Goal: Transaction & Acquisition: Purchase product/service

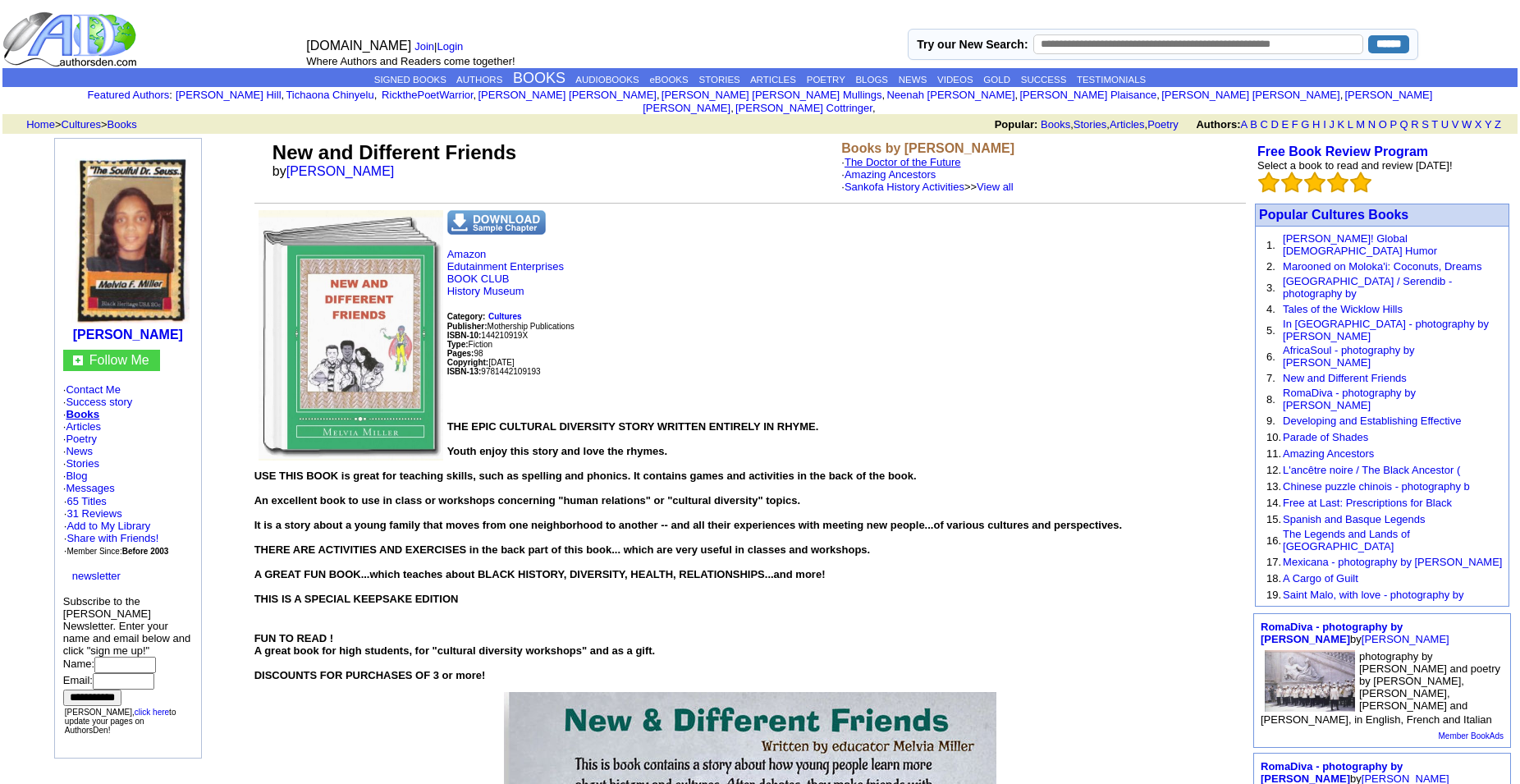
click at [896, 156] on link "The Doctor of the Future" at bounding box center [903, 162] width 117 height 12
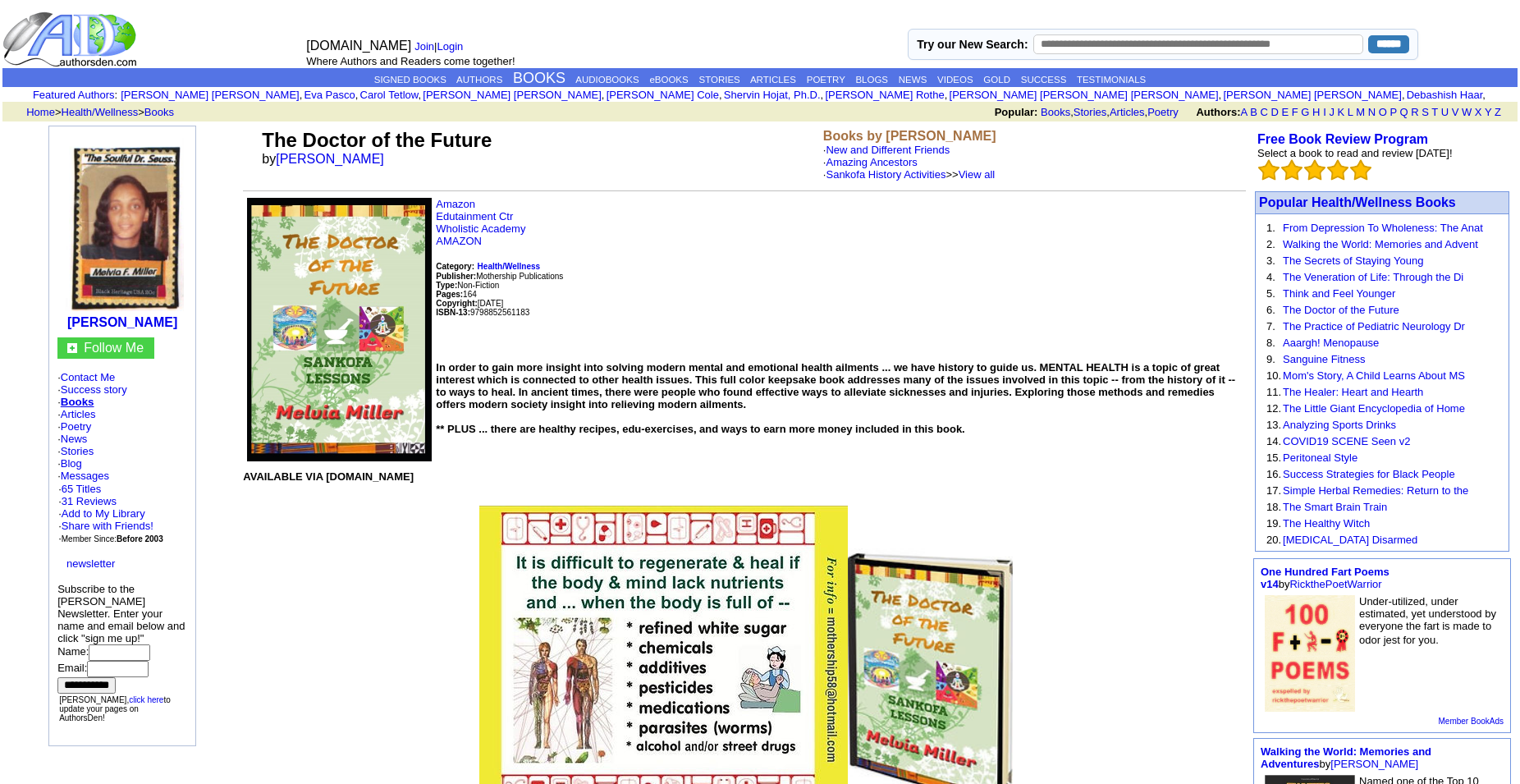
click at [1046, 495] on p "AVAILABLE VIA AMAZON.COM" at bounding box center [744, 482] width 1003 height 25
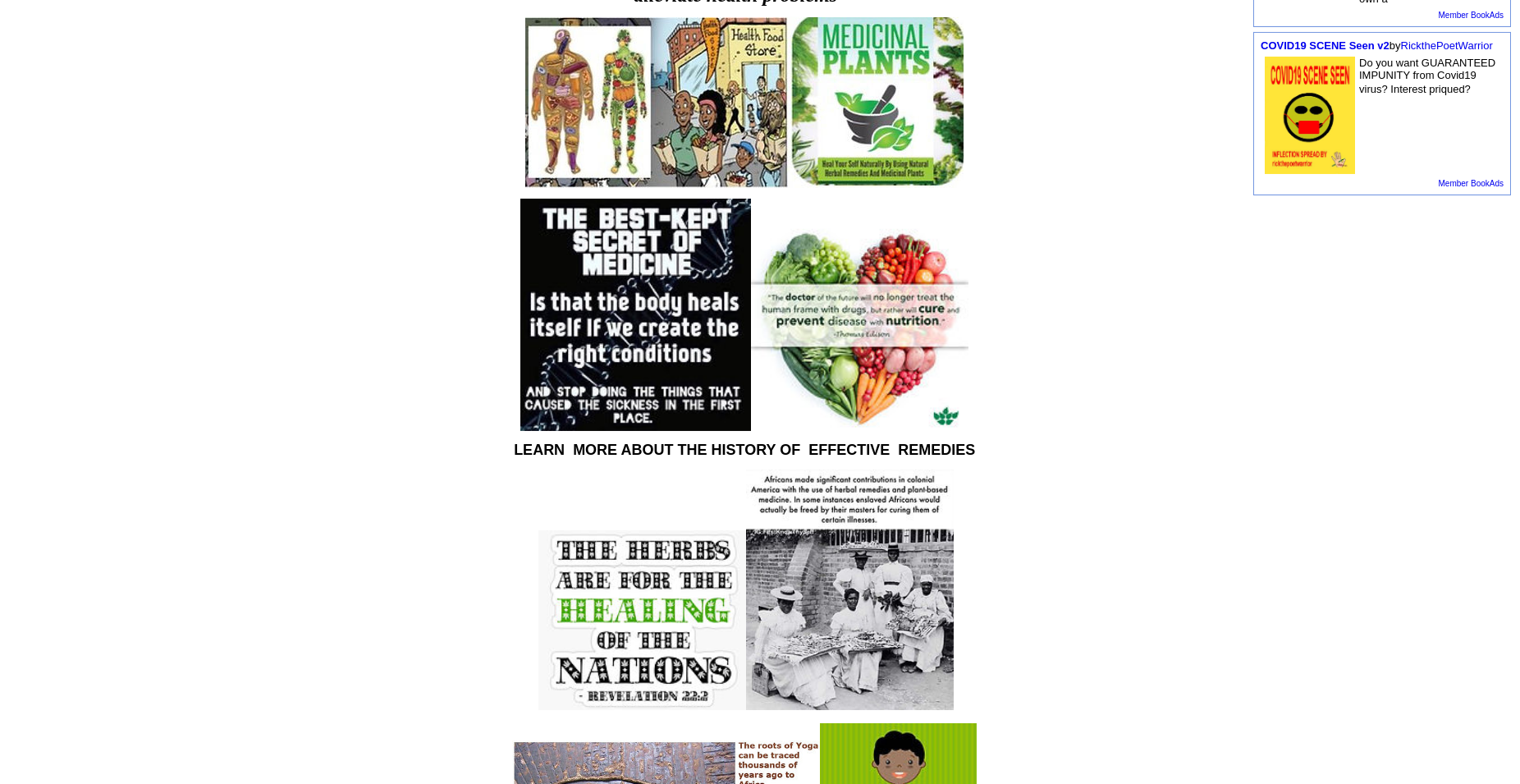
scroll to position [867, 0]
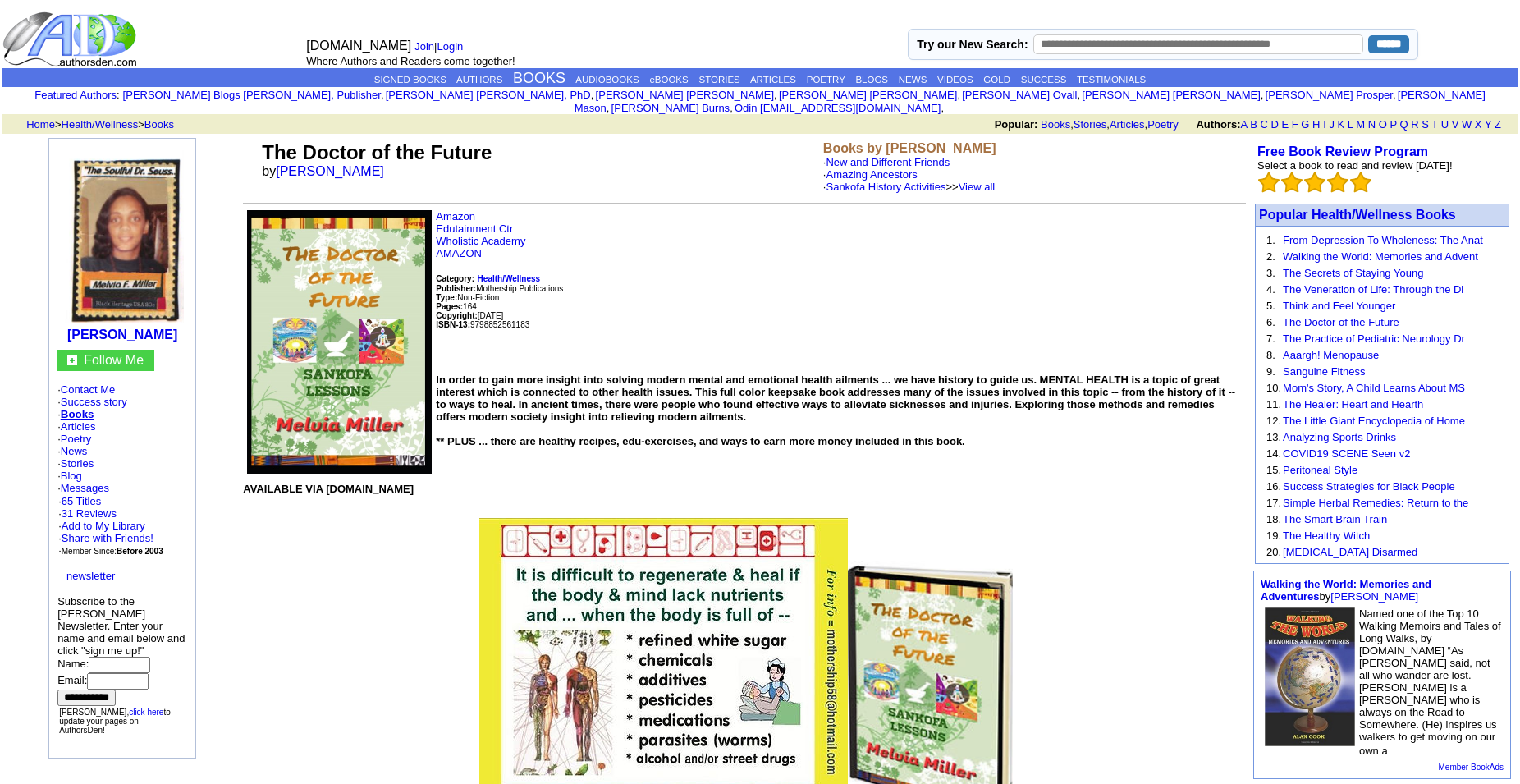
click at [865, 156] on link "New and Different Friends" at bounding box center [888, 162] width 124 height 12
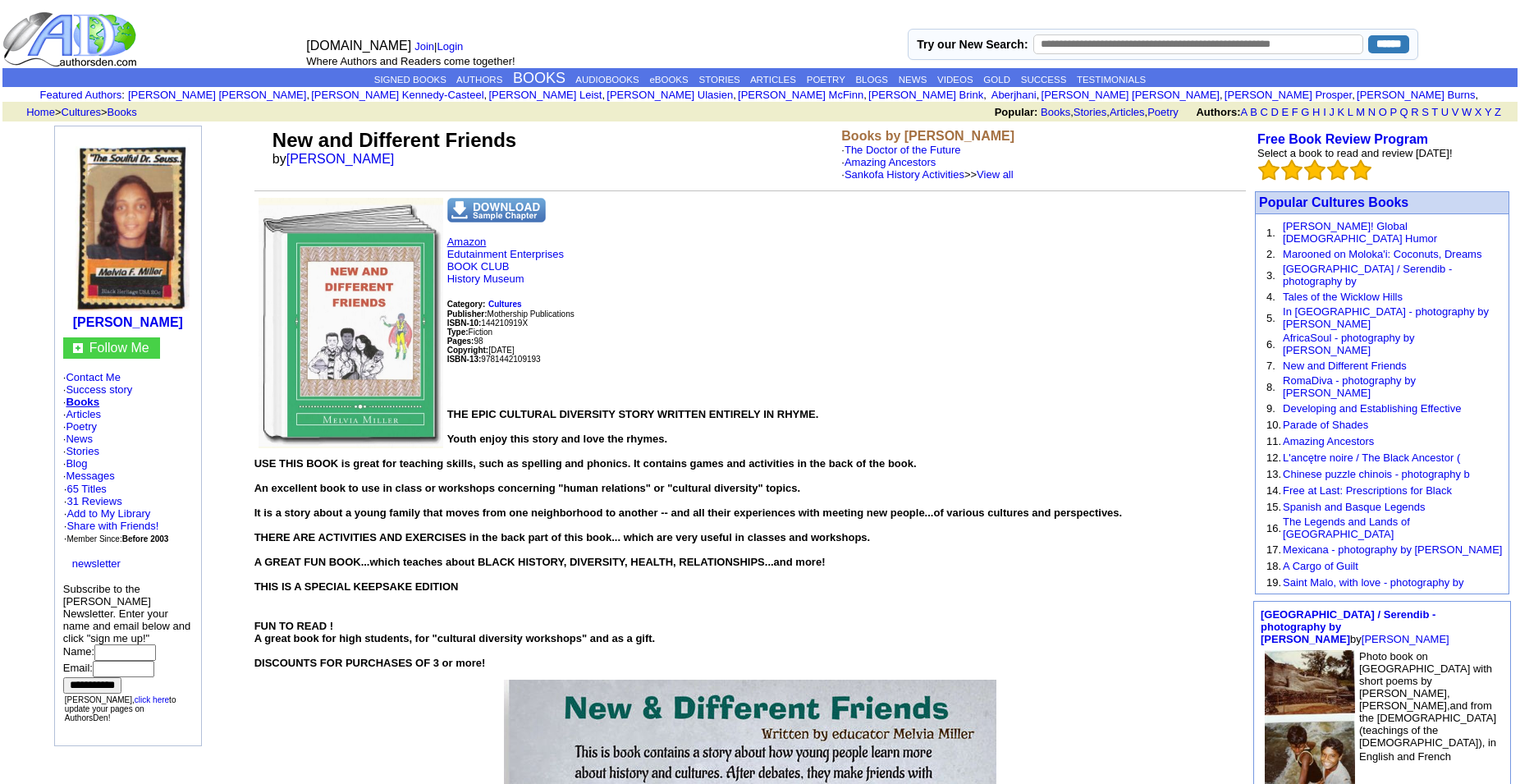
click at [482, 248] on link "Amazon" at bounding box center [467, 242] width 39 height 12
